Goal: Check status: Check status

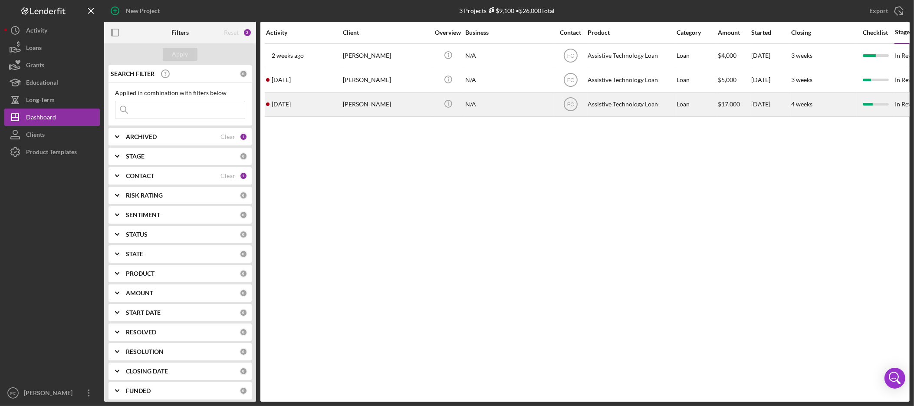
click at [362, 104] on div "[PERSON_NAME]" at bounding box center [386, 104] width 87 height 23
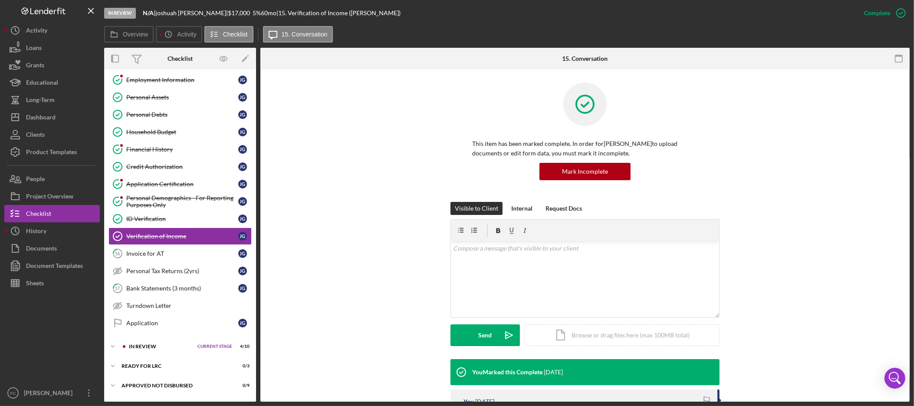
scroll to position [128, 0]
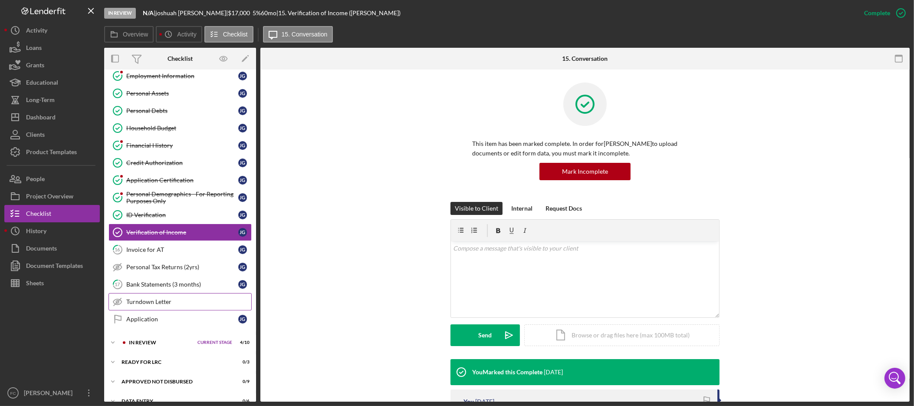
click at [153, 303] on div "Turndown Letter" at bounding box center [188, 301] width 125 height 7
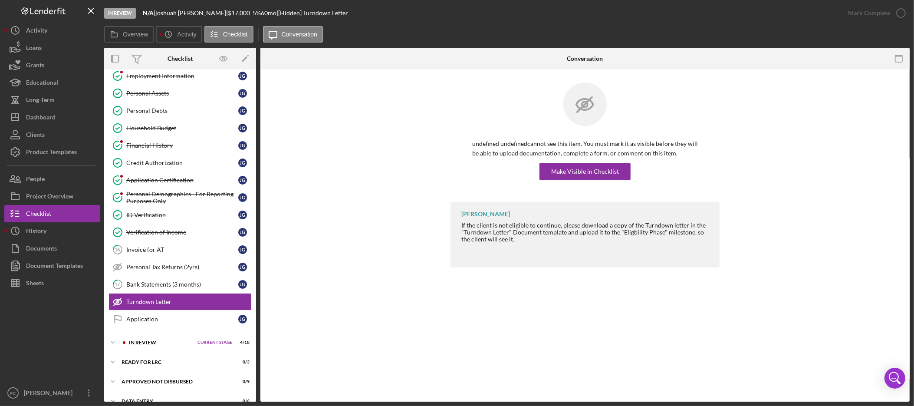
scroll to position [128, 0]
